Goal: Task Accomplishment & Management: Complete application form

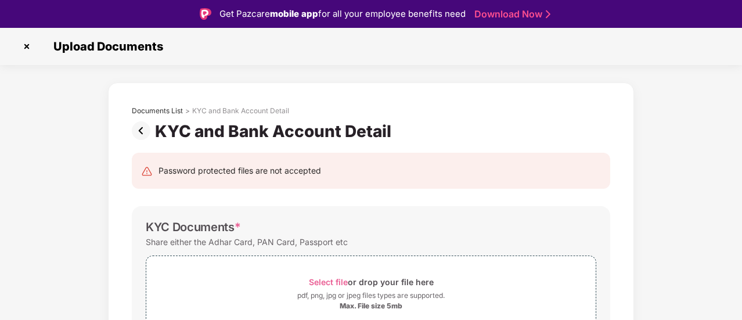
scroll to position [483, 0]
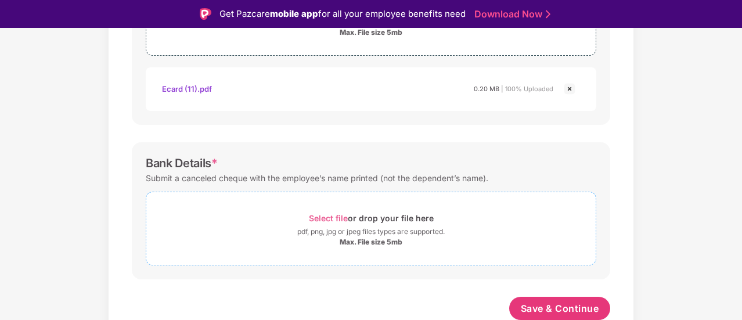
click at [332, 218] on span "Select file" at bounding box center [328, 218] width 39 height 10
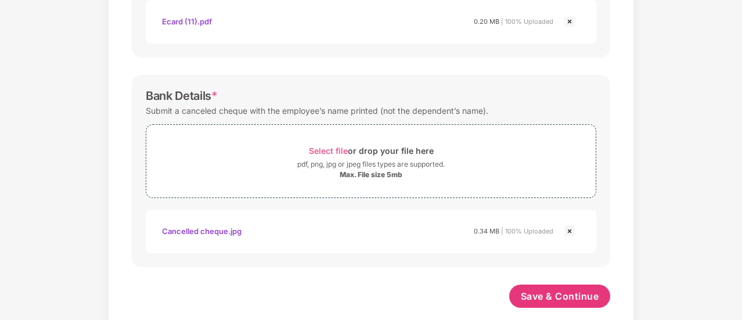
scroll to position [538, 0]
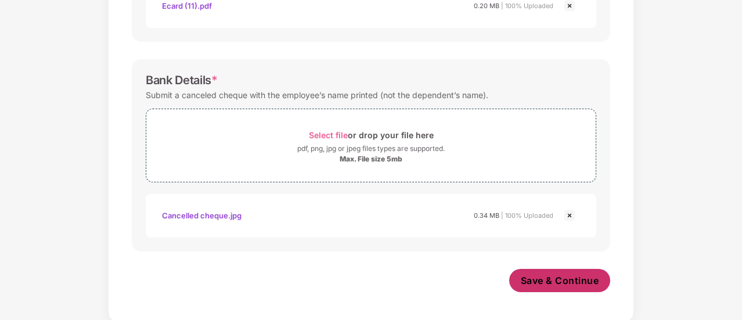
drag, startPoint x: 561, startPoint y: 279, endPoint x: 559, endPoint y: 287, distance: 8.1
click at [561, 279] on span "Save & Continue" at bounding box center [560, 280] width 78 height 13
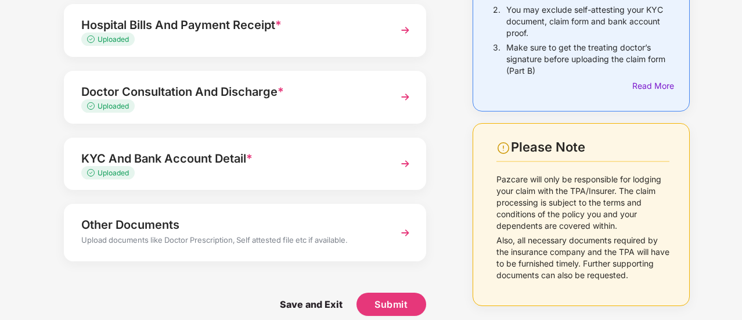
scroll to position [181, 0]
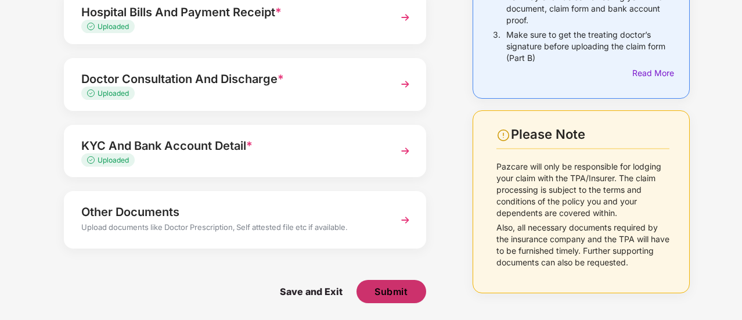
click at [401, 296] on span "Submit" at bounding box center [390, 291] width 33 height 13
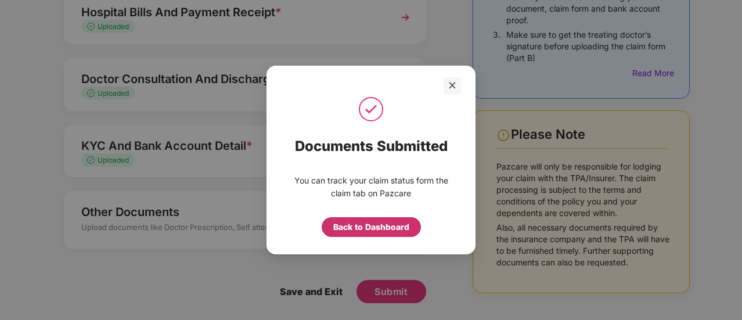
click at [386, 231] on div "Back to Dashboard" at bounding box center [371, 227] width 76 height 13
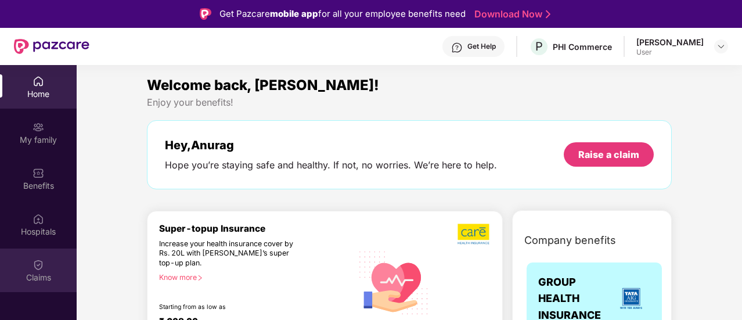
click at [43, 272] on div "Claims" at bounding box center [38, 278] width 77 height 12
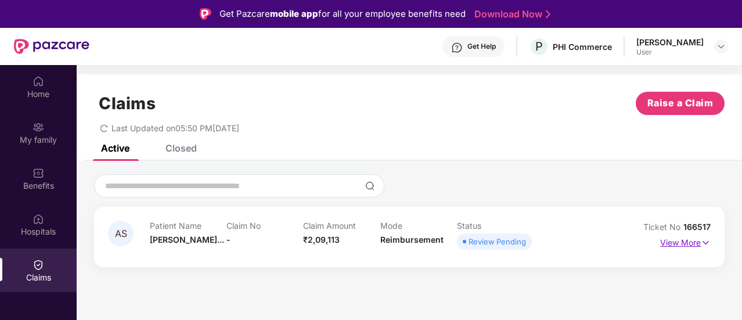
click at [696, 247] on p "View More" at bounding box center [685, 241] width 51 height 16
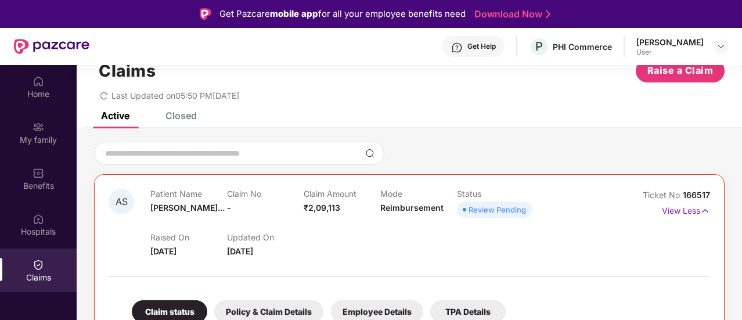
scroll to position [25, 0]
